Goal: Check status: Check status

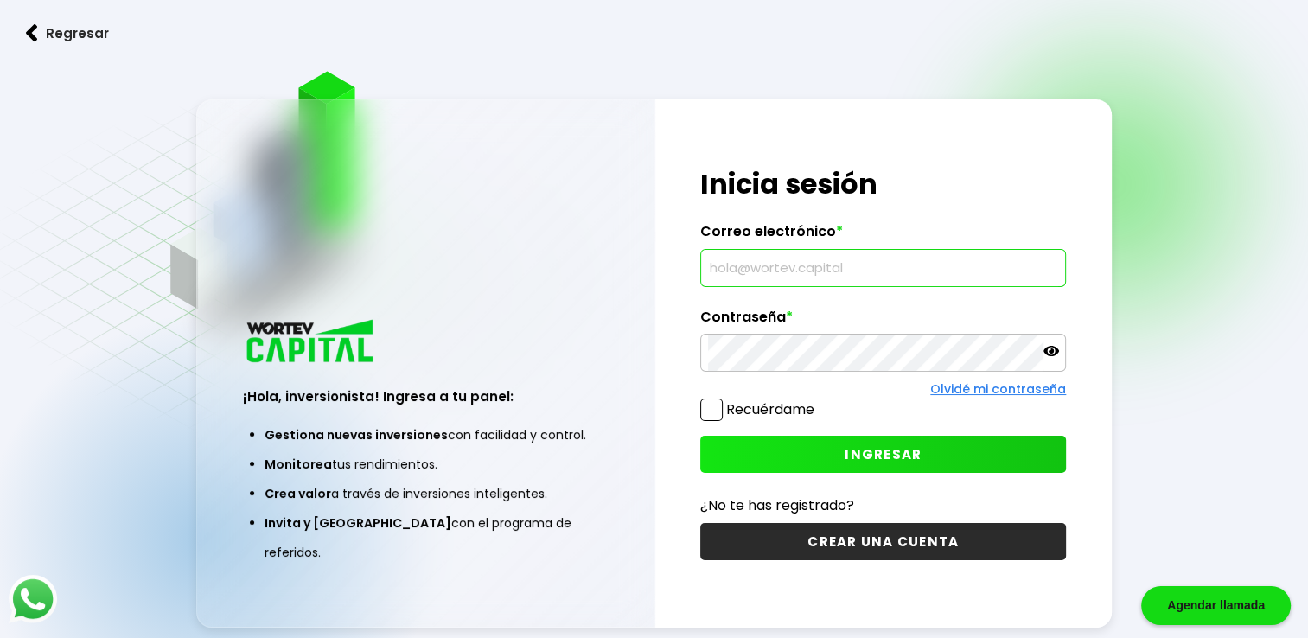
click at [792, 271] on input "text" at bounding box center [883, 268] width 350 height 36
type input "[EMAIL_ADDRESS][DOMAIN_NAME]"
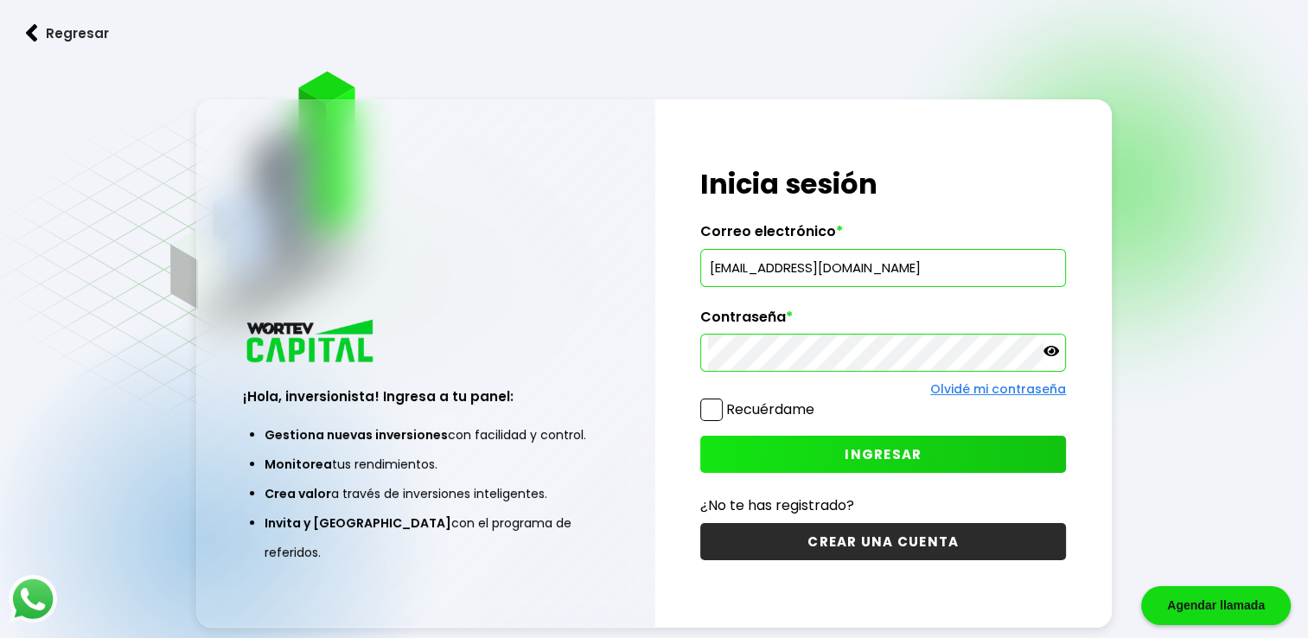
click at [799, 458] on button "INGRESAR" at bounding box center [883, 454] width 366 height 37
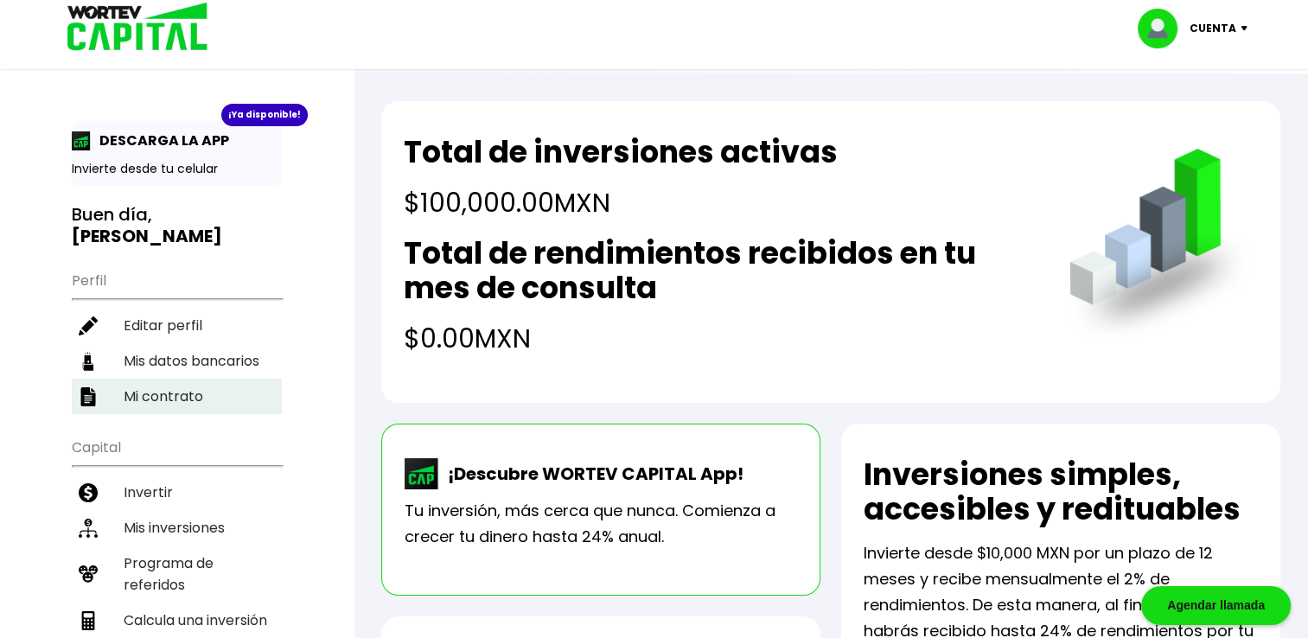
click at [146, 380] on li "Mi contrato" at bounding box center [177, 396] width 210 height 35
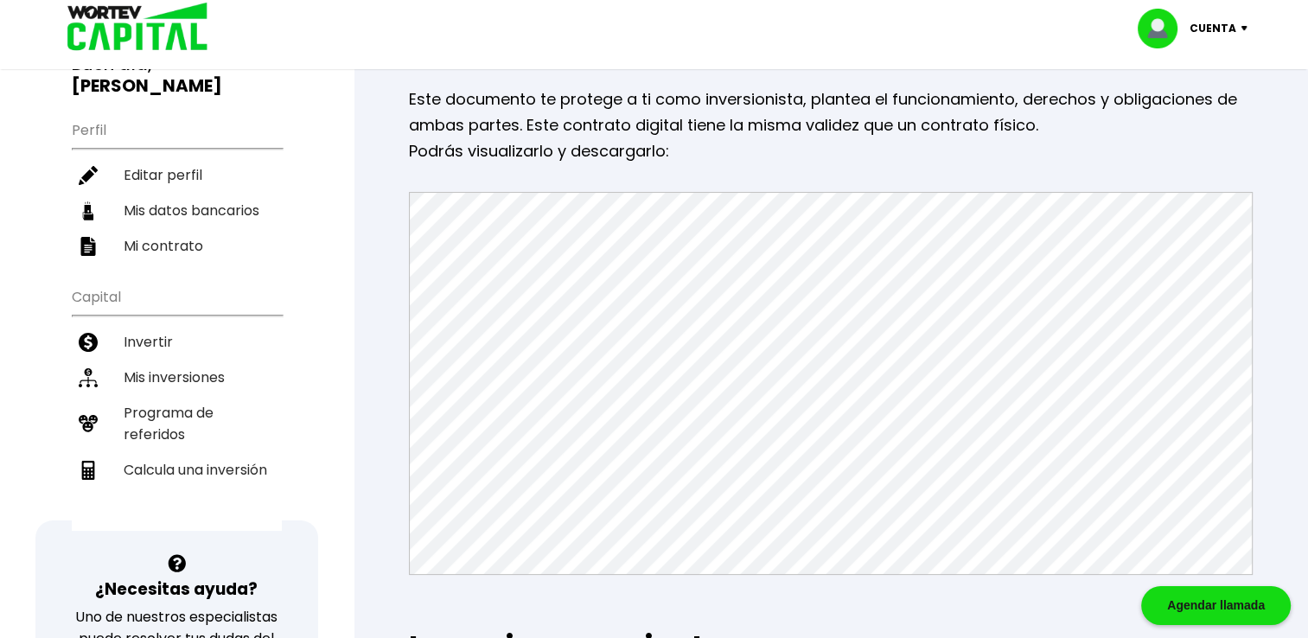
scroll to position [72, 0]
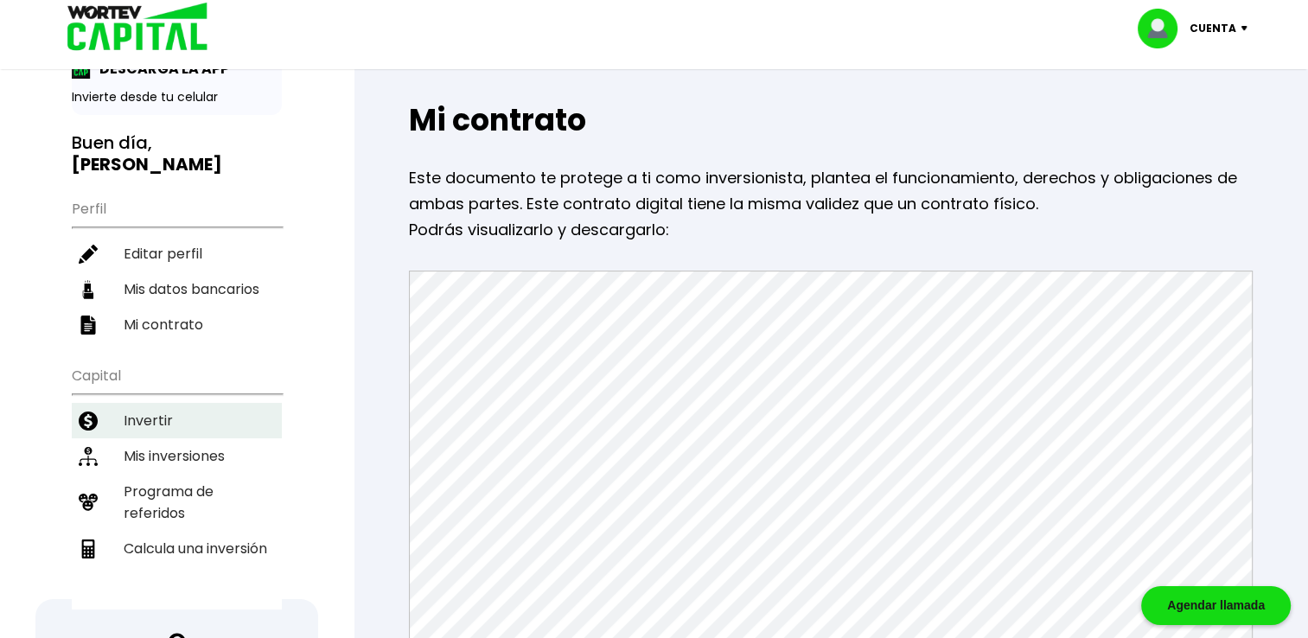
click at [124, 411] on li "Invertir" at bounding box center [177, 420] width 210 height 35
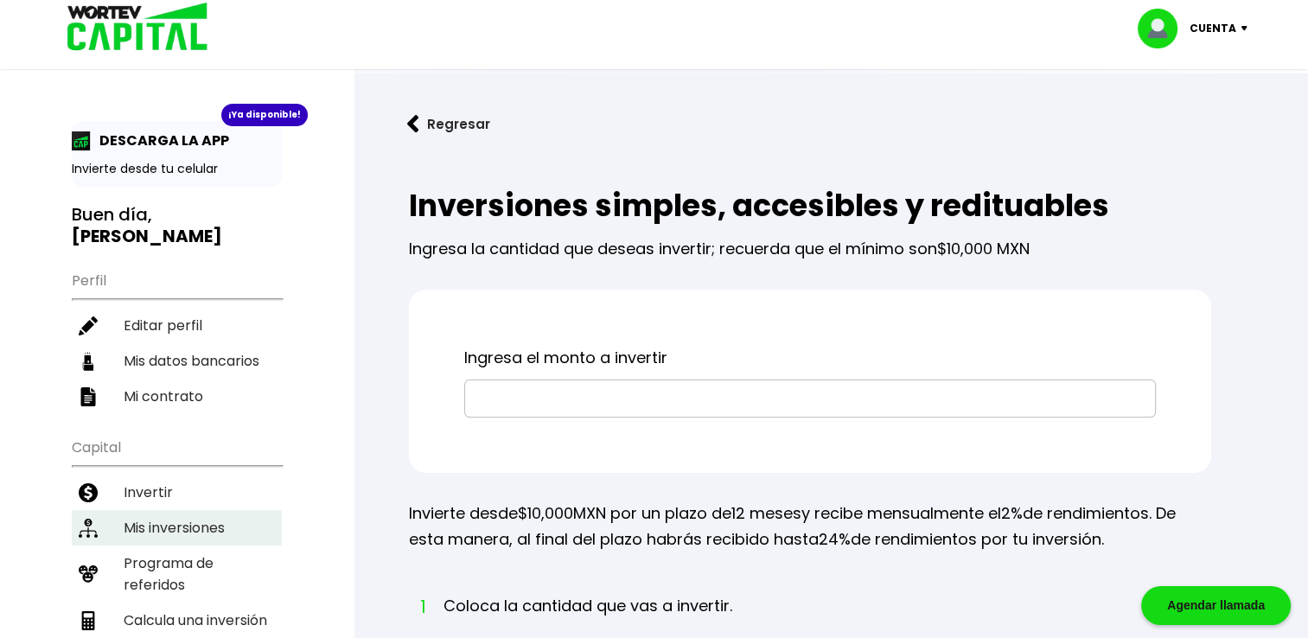
click at [145, 531] on li "Mis inversiones" at bounding box center [177, 527] width 210 height 35
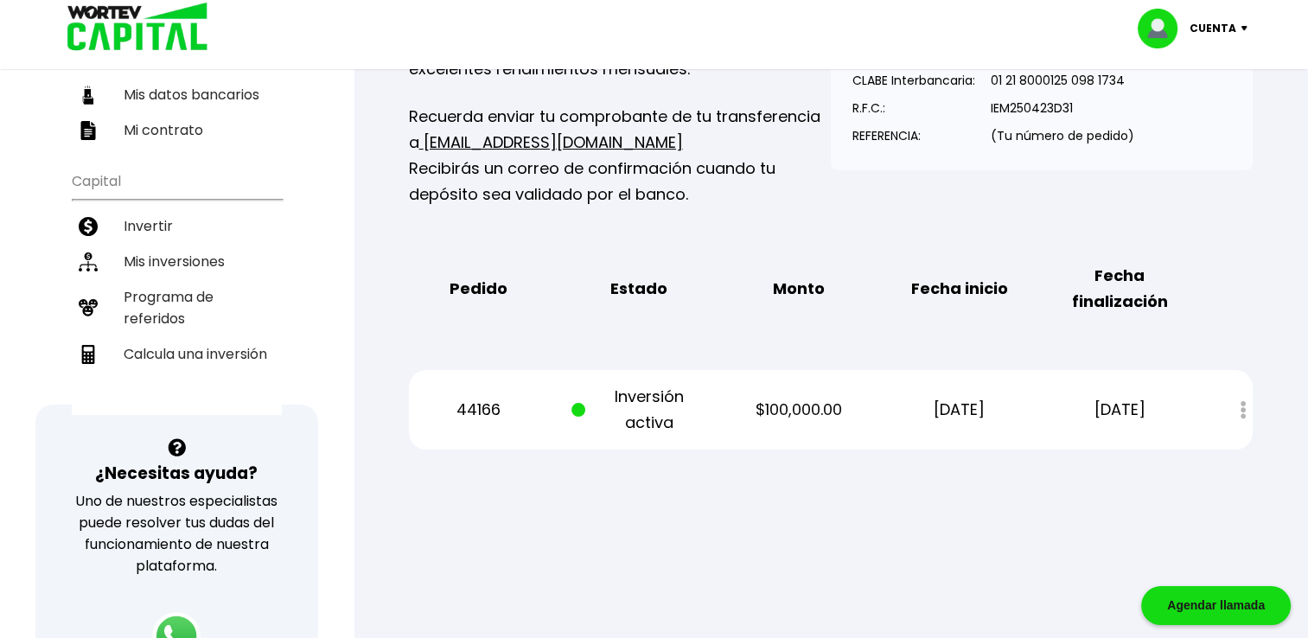
scroll to position [268, 0]
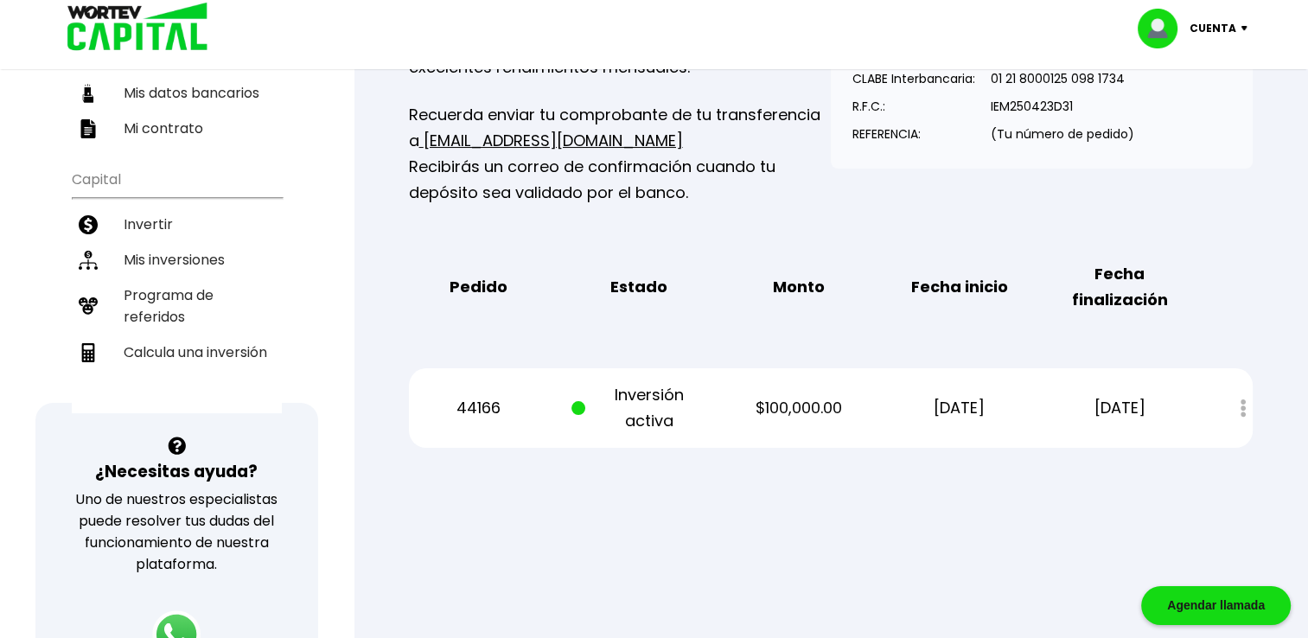
click at [1135, 409] on p "[DATE]" at bounding box center [1119, 408] width 135 height 26
drag, startPoint x: 622, startPoint y: 415, endPoint x: 953, endPoint y: 444, distance: 331.5
click at [953, 444] on div "44166 Inversión activa $100,000.00 [DATE] [DATE] Estado de cuenta" at bounding box center [831, 408] width 844 height 80
drag, startPoint x: 953, startPoint y: 444, endPoint x: 915, endPoint y: 455, distance: 39.4
click at [915, 455] on div "Mis inversiones Como inversionista activo de WORTEV CAPITAL, apoyas el crecimie…" at bounding box center [830, 184] width 899 height 583
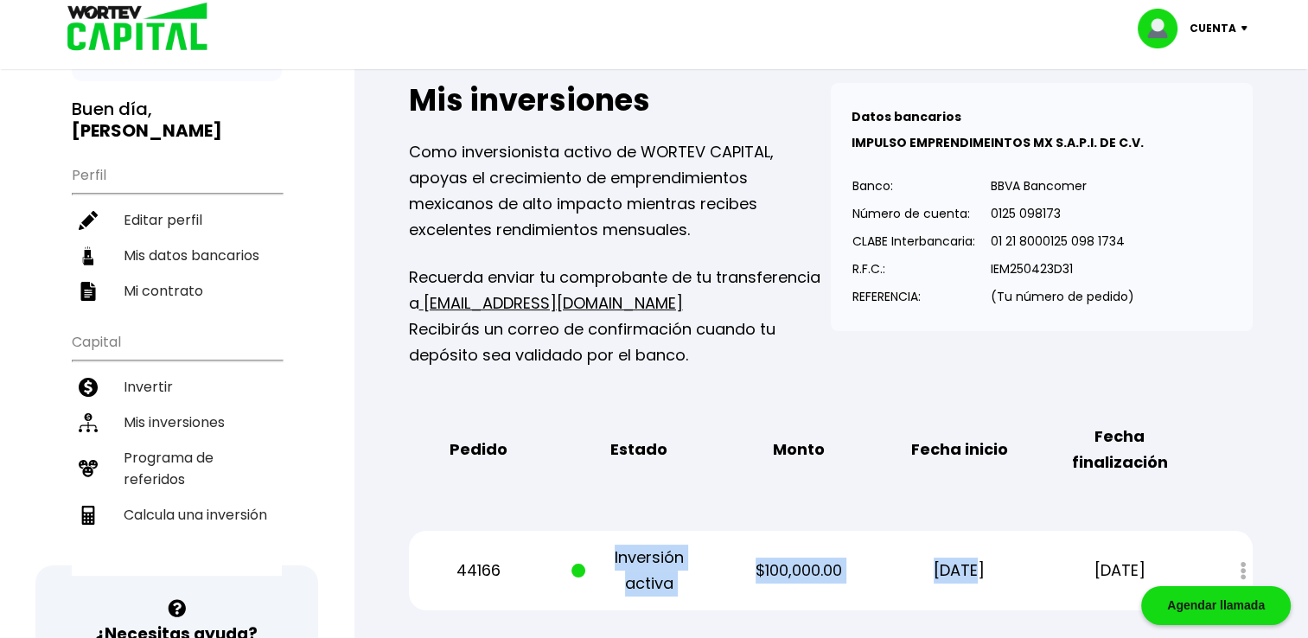
scroll to position [0, 0]
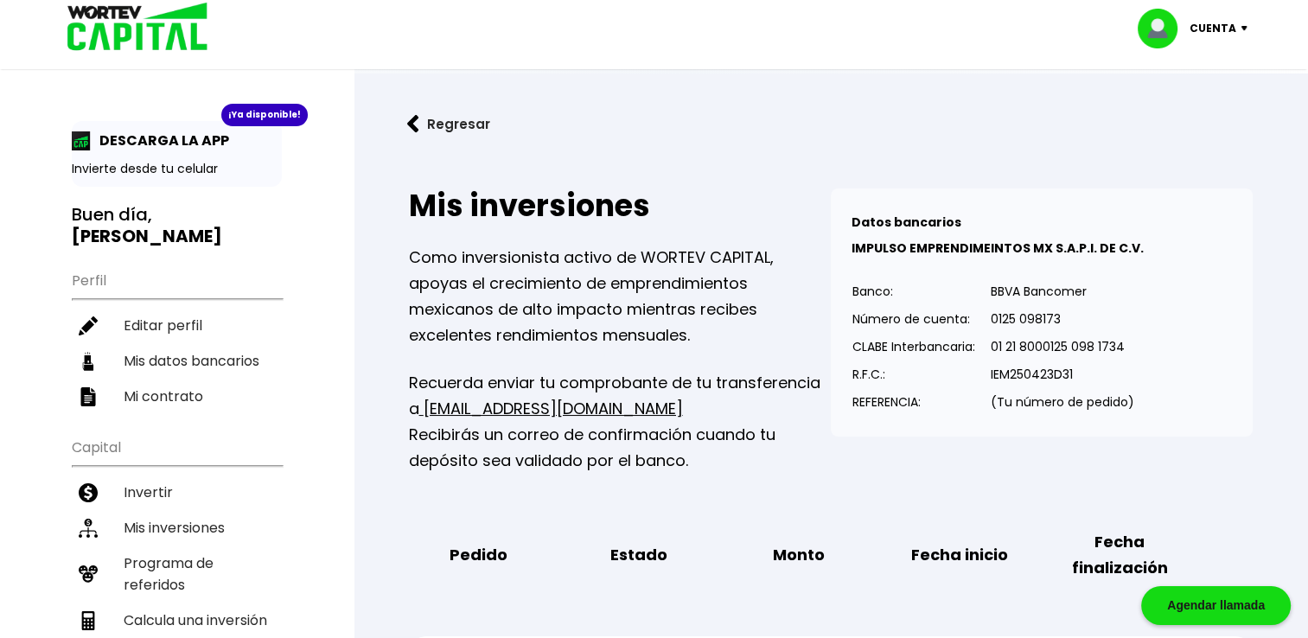
click at [156, 149] on p "DESCARGA LA APP" at bounding box center [160, 141] width 138 height 22
drag, startPoint x: 144, startPoint y: 161, endPoint x: 251, endPoint y: 110, distance: 117.9
click at [251, 121] on div "¡Ya disponible! DESCARGA LA APP Invierte desde tu celular" at bounding box center [177, 154] width 210 height 66
click at [251, 110] on div "¡Ya disponible!" at bounding box center [264, 115] width 86 height 22
drag, startPoint x: 251, startPoint y: 110, endPoint x: 118, endPoint y: 139, distance: 135.5
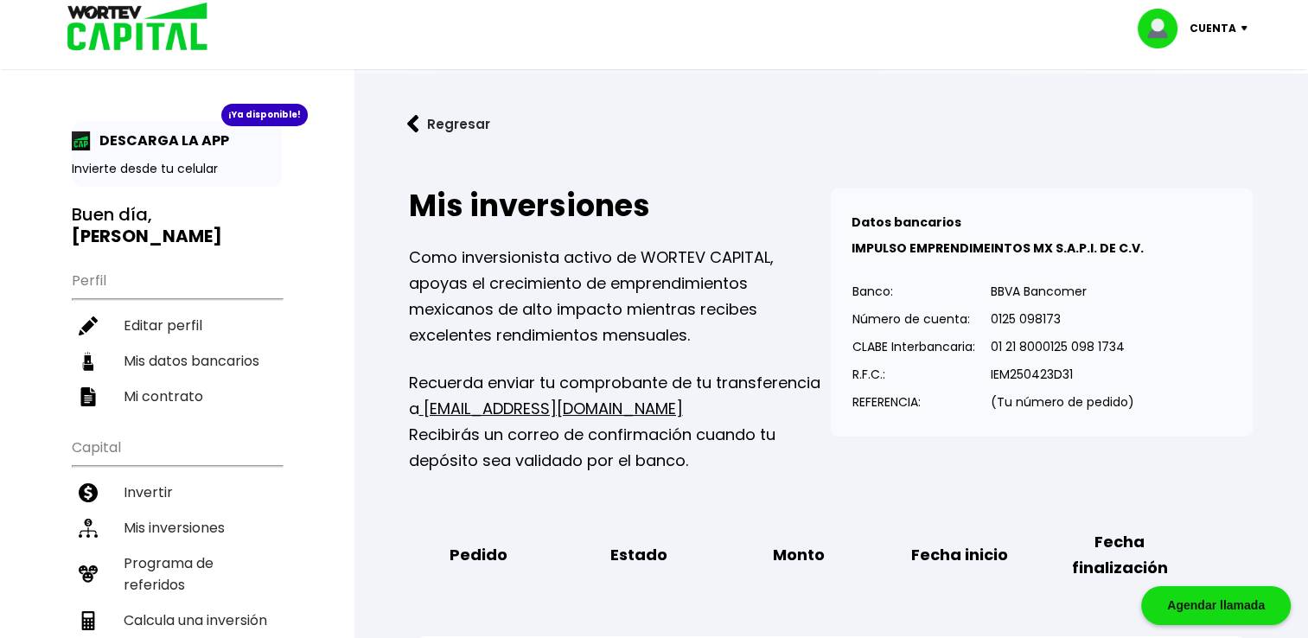
click at [118, 139] on p "DESCARGA LA APP" at bounding box center [160, 141] width 138 height 22
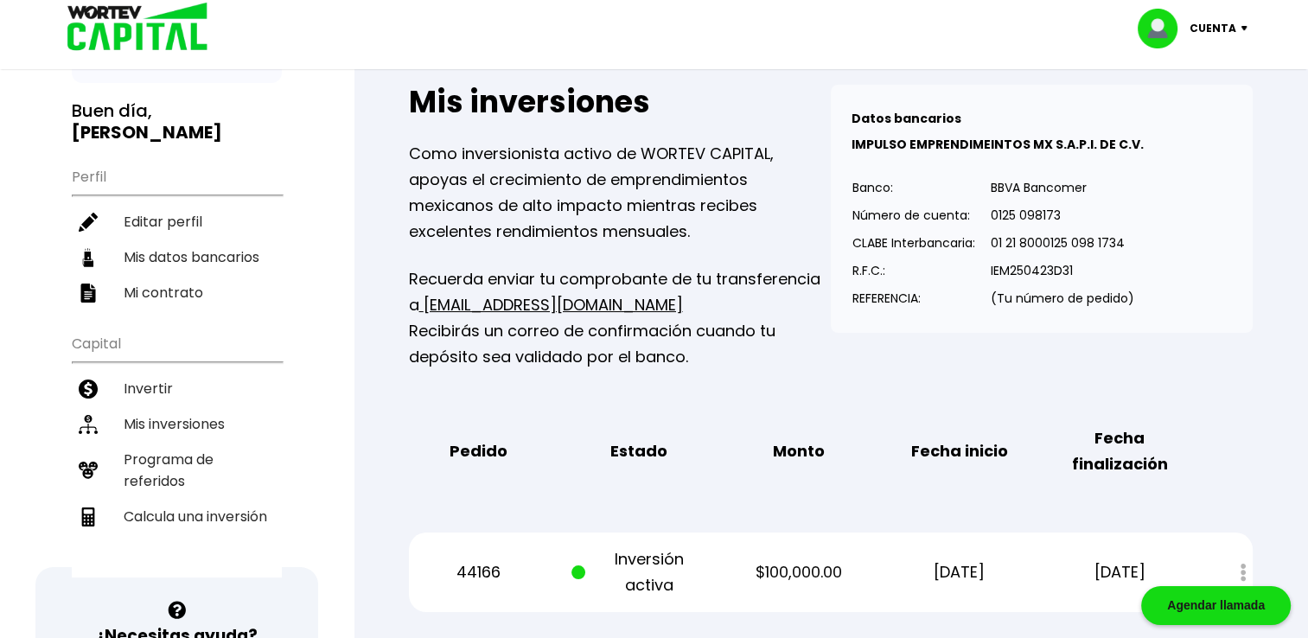
scroll to position [72, 0]
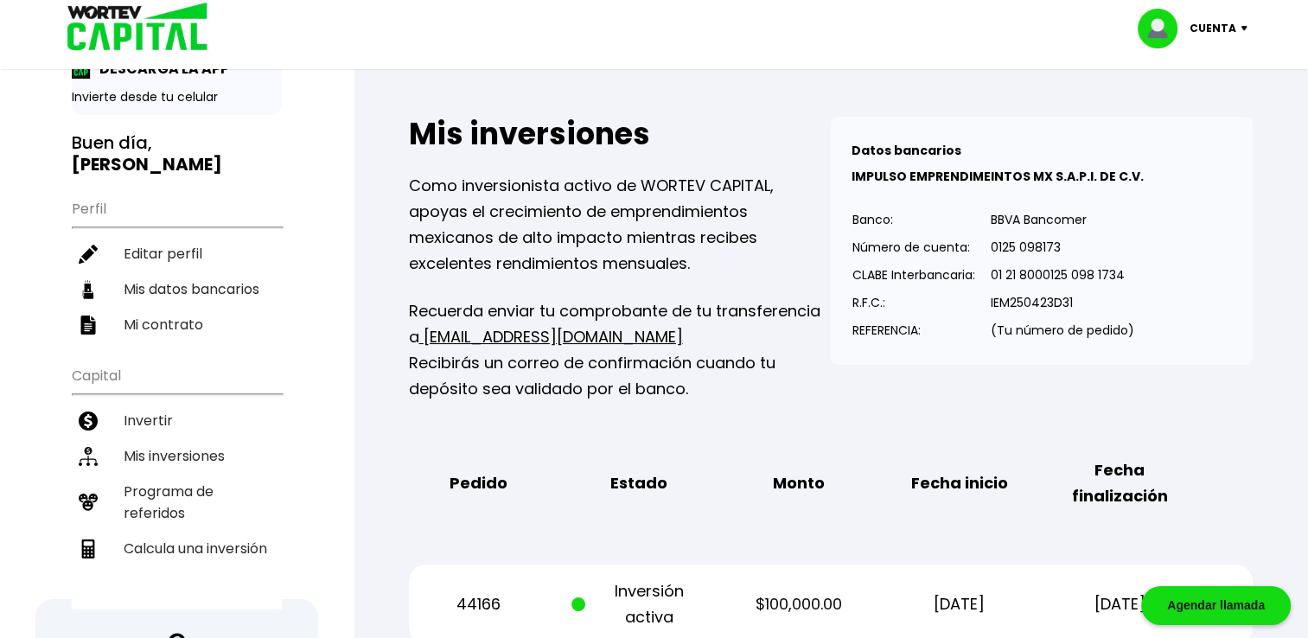
click at [1234, 26] on p "Cuenta" at bounding box center [1212, 29] width 47 height 26
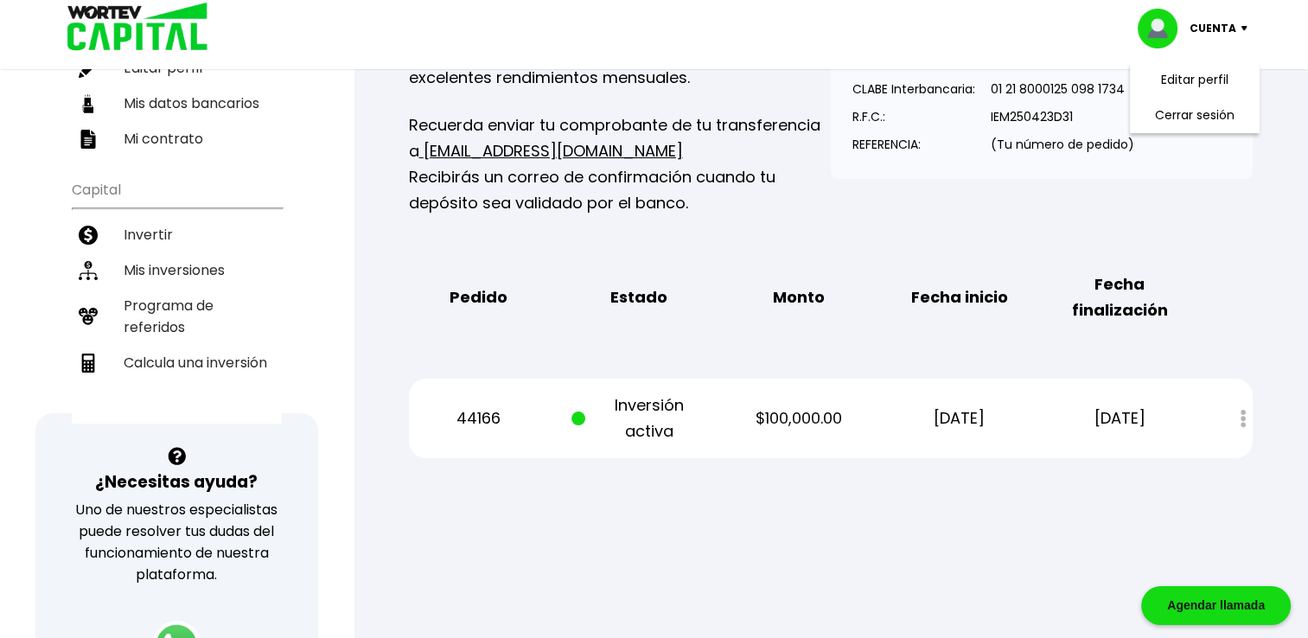
scroll to position [259, 0]
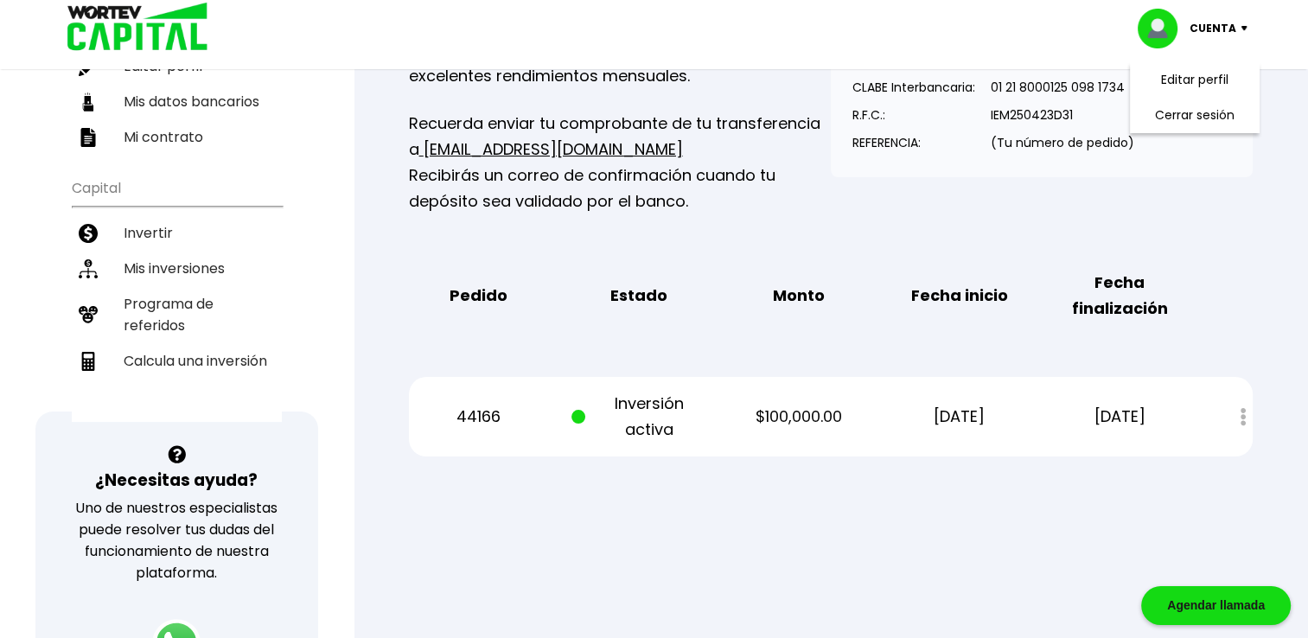
click at [1245, 26] on img at bounding box center [1247, 28] width 23 height 5
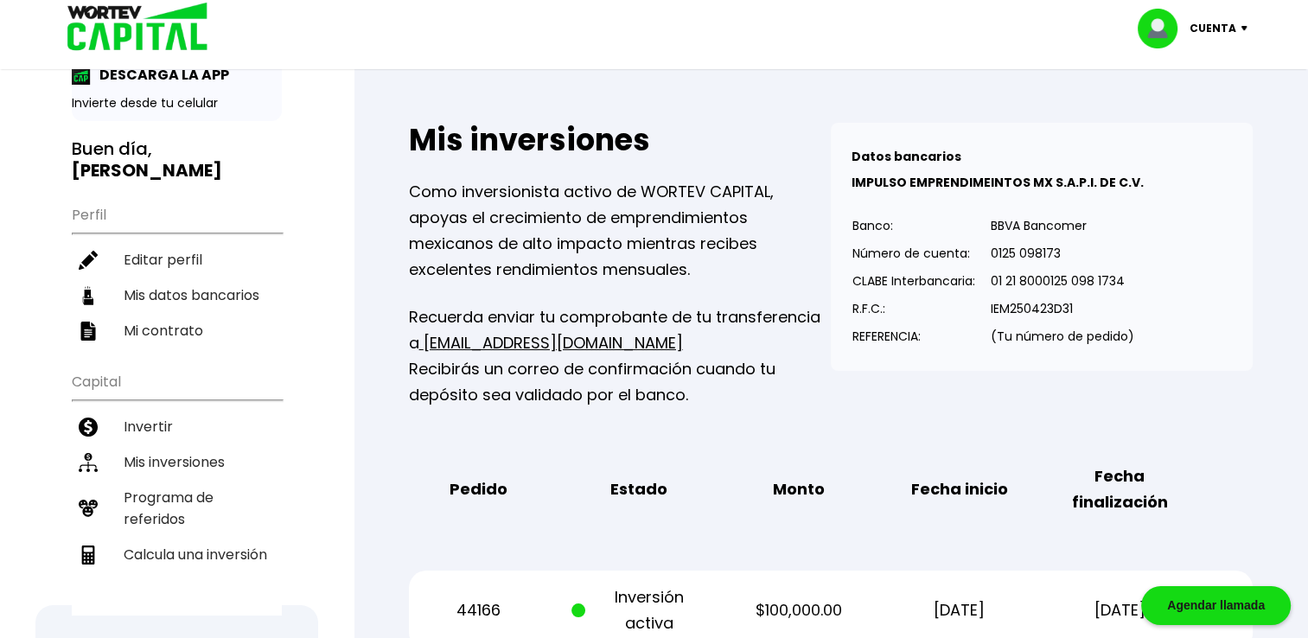
scroll to position [0, 0]
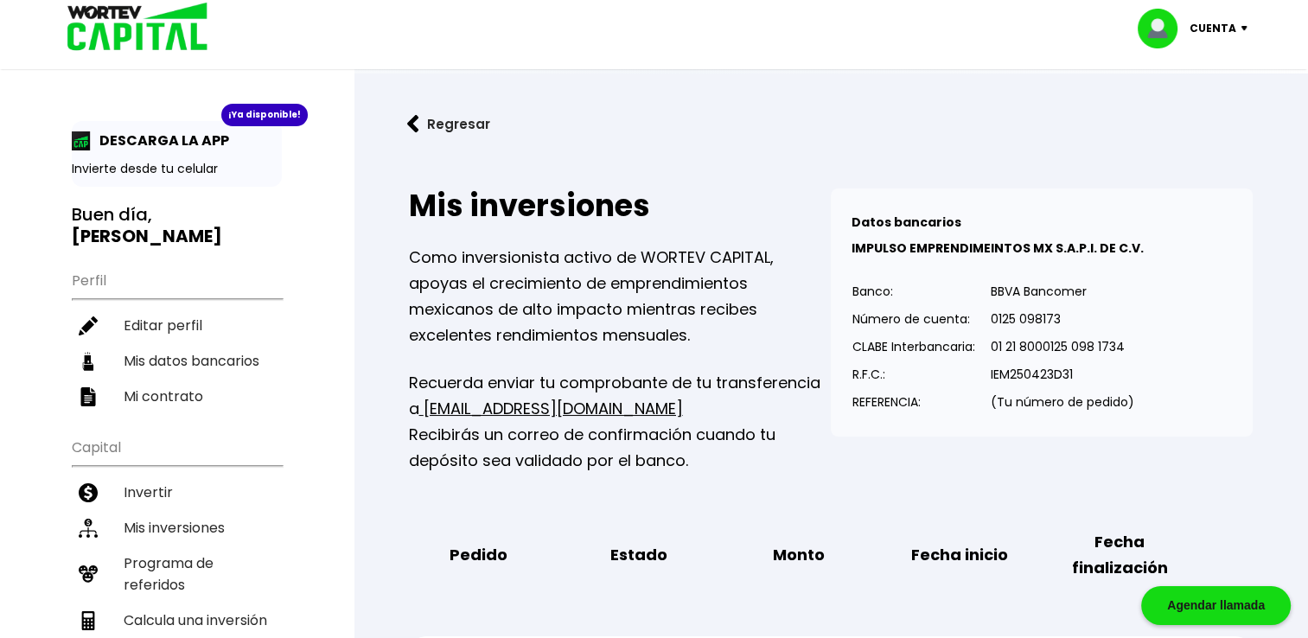
click at [422, 129] on button "Regresar" at bounding box center [448, 124] width 135 height 46
